Goal: Transaction & Acquisition: Purchase product/service

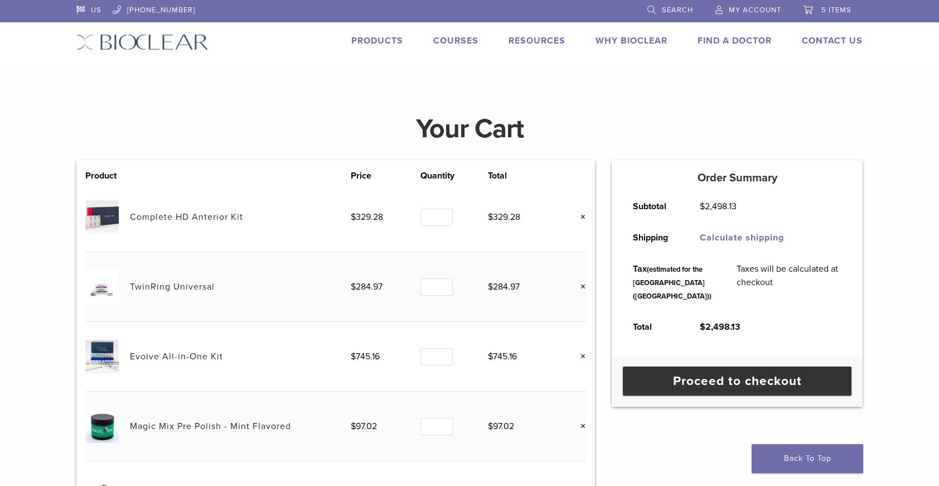
scroll to position [115, 0]
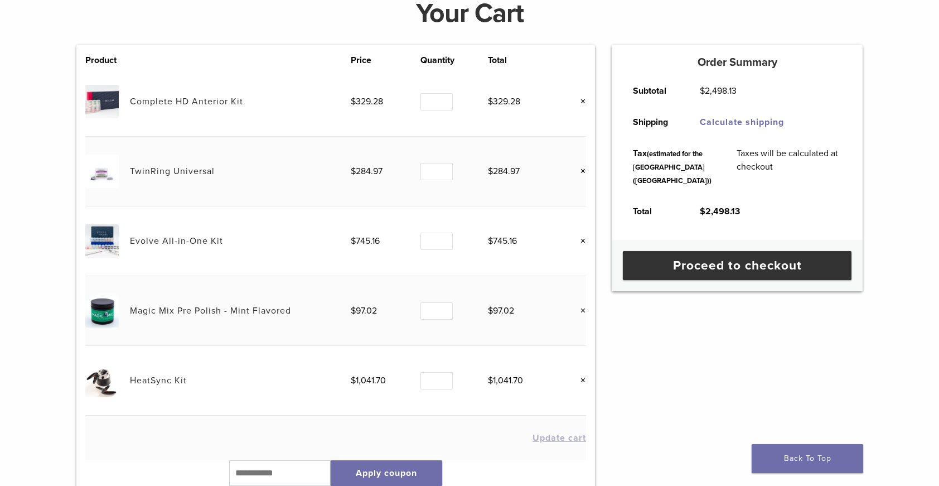
click at [153, 101] on link "Complete HD Anterior Kit" at bounding box center [186, 101] width 113 height 11
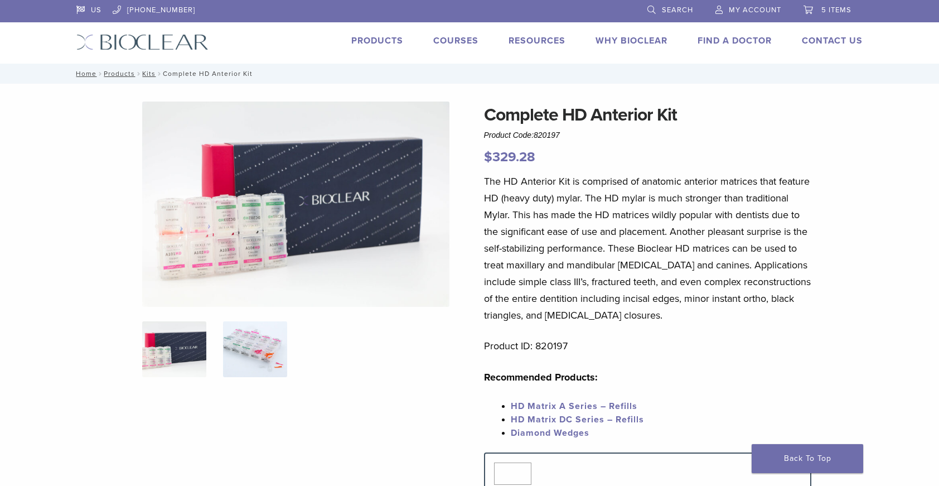
click at [259, 340] on img at bounding box center [255, 349] width 64 height 56
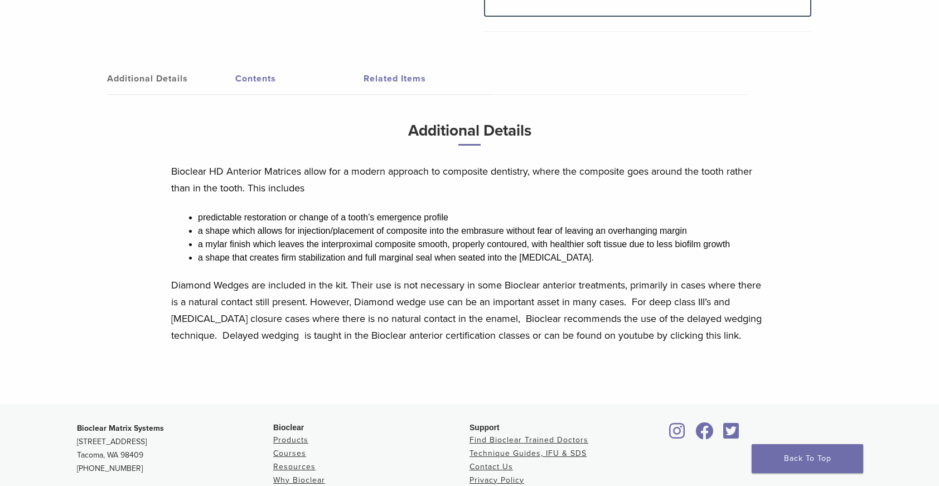
scroll to position [541, 0]
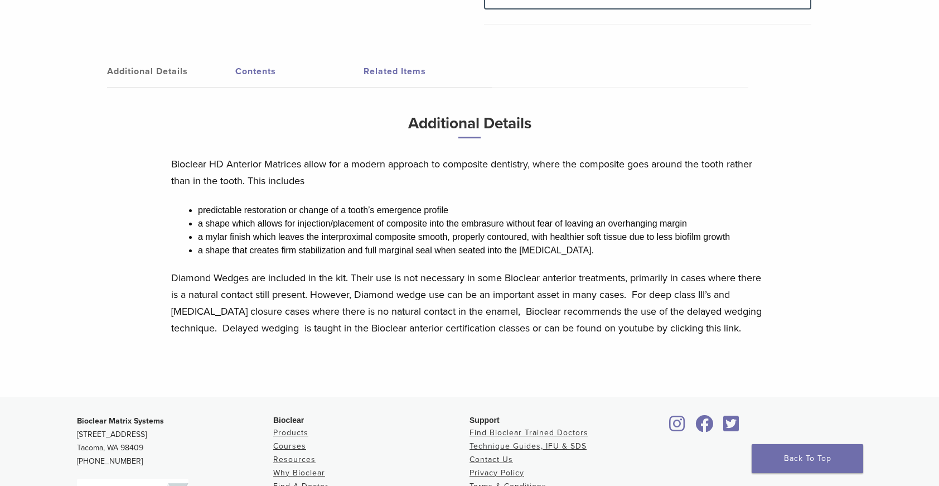
click at [261, 73] on link "Contents" at bounding box center [299, 71] width 128 height 31
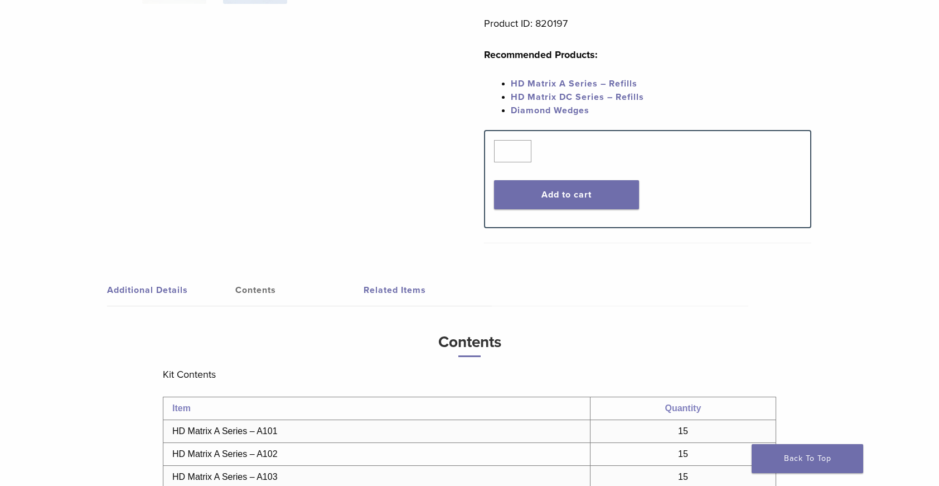
scroll to position [0, 0]
